Goal: Transaction & Acquisition: Purchase product/service

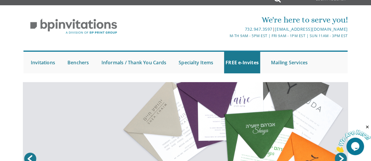
scroll to position [6, 0]
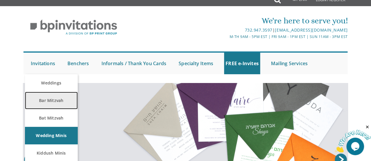
click at [53, 100] on link "Bar Mitzvah" at bounding box center [51, 101] width 53 height 18
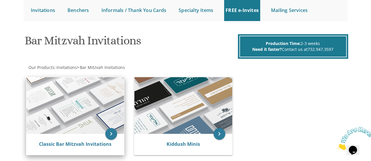
scroll to position [75, 0]
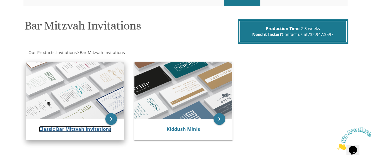
click at [78, 129] on link "Classic Bar Mitzvah Invitations" at bounding box center [75, 129] width 72 height 6
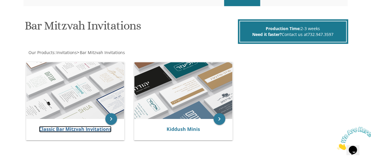
scroll to position [103, 0]
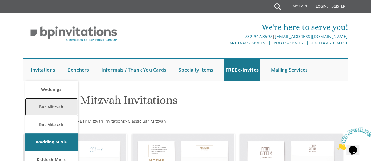
click at [57, 107] on link "Bar Mitzvah" at bounding box center [51, 107] width 53 height 18
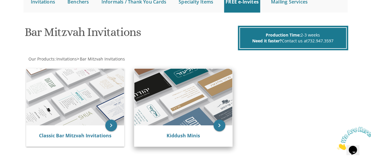
click at [187, 112] on img at bounding box center [183, 97] width 98 height 57
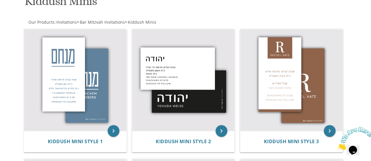
scroll to position [100, 0]
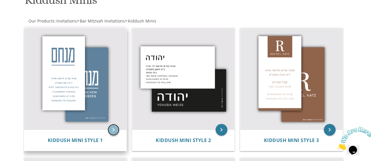
click at [108, 131] on icon "keyboard_arrow_right" at bounding box center [114, 130] width 12 height 12
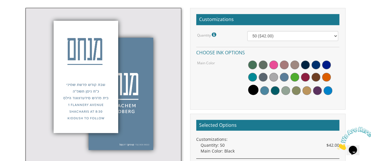
scroll to position [167, 0]
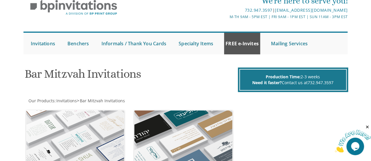
scroll to position [26, 0]
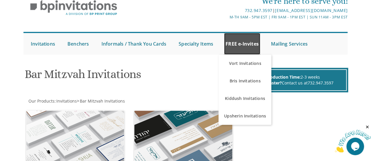
click at [242, 50] on link "FREE e-Invites" at bounding box center [242, 44] width 36 height 22
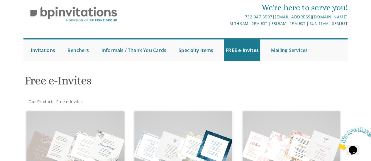
scroll to position [26, 0]
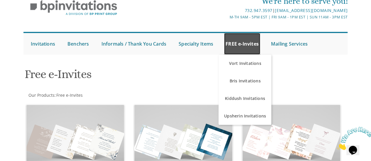
click at [241, 47] on link "FREE e-Invites" at bounding box center [242, 44] width 36 height 22
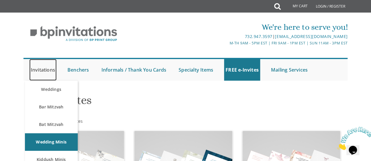
click at [43, 71] on link "Invitations" at bounding box center [42, 70] width 27 height 22
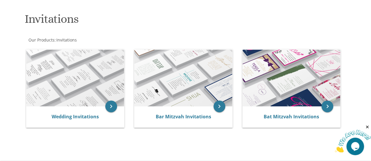
scroll to position [80, 0]
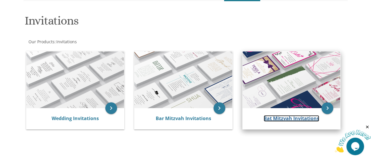
click at [295, 118] on link "Bat Mitzvah Invitations" at bounding box center [290, 118] width 55 height 6
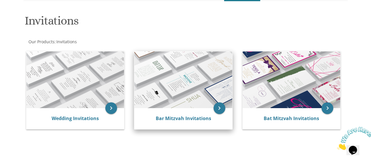
click at [183, 112] on div "Bar Mitzvah Invitations" at bounding box center [183, 118] width 98 height 21
click at [185, 119] on link "Bar Mitzvah Invitations" at bounding box center [183, 118] width 55 height 6
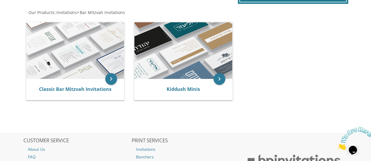
scroll to position [114, 0]
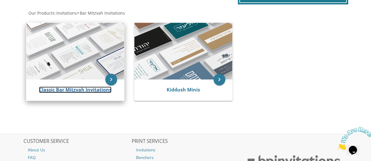
click at [93, 91] on link "Classic Bar Mitzvah Invitations" at bounding box center [75, 90] width 72 height 6
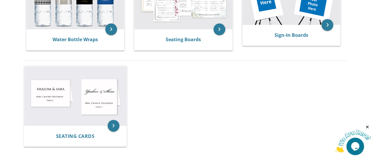
scroll to position [342, 0]
